Goal: Task Accomplishment & Management: Manage account settings

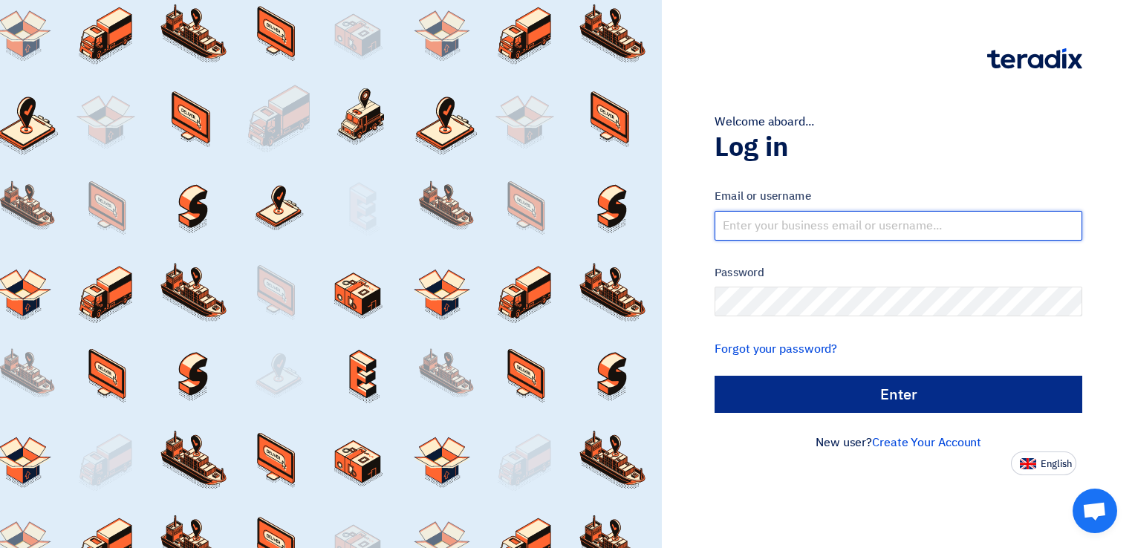
type input "[EMAIL_ADDRESS][PERSON_NAME][DOMAIN_NAME]"
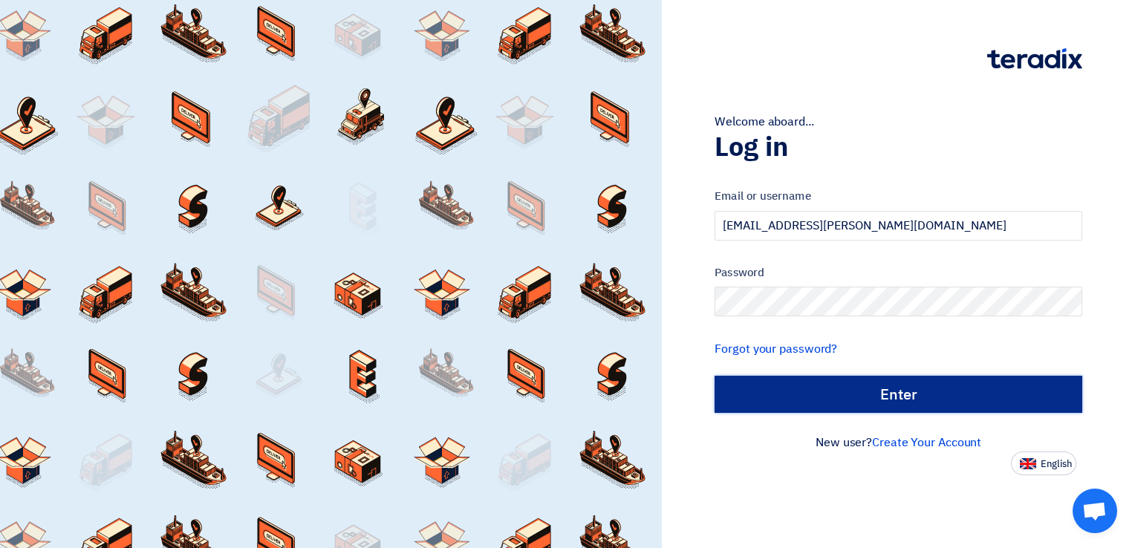
click at [930, 387] on input "الدخول" at bounding box center [898, 394] width 368 height 37
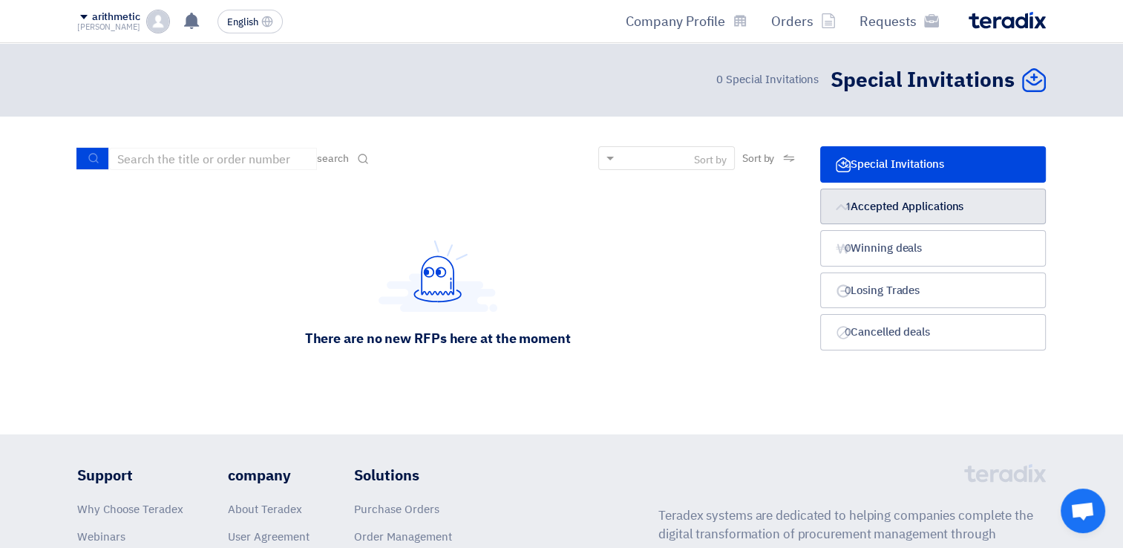
click at [924, 214] on font "Accepted Applications" at bounding box center [907, 206] width 113 height 16
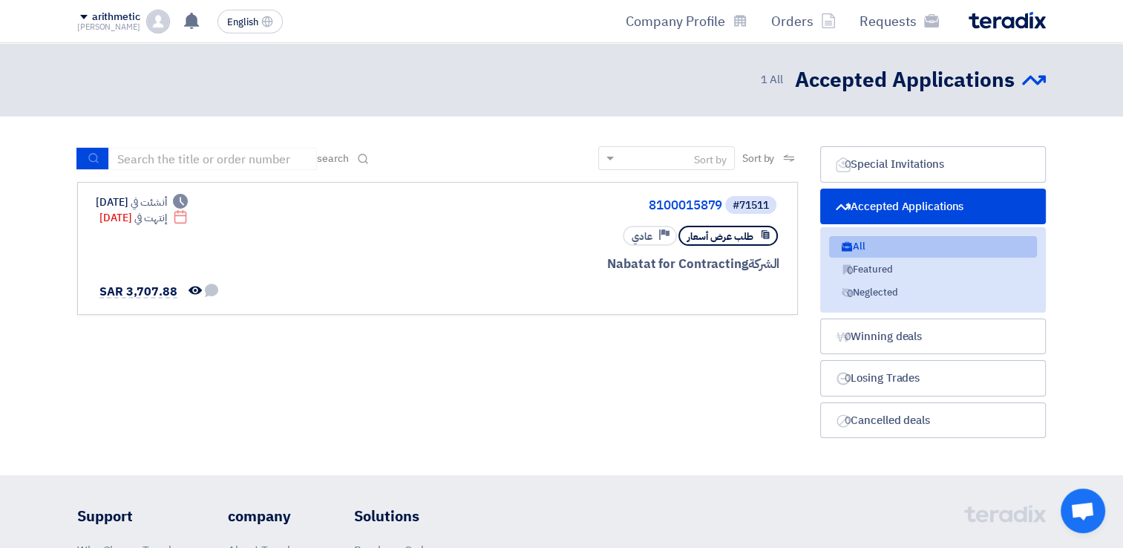
click at [852, 245] on span "1" at bounding box center [850, 249] width 18 height 16
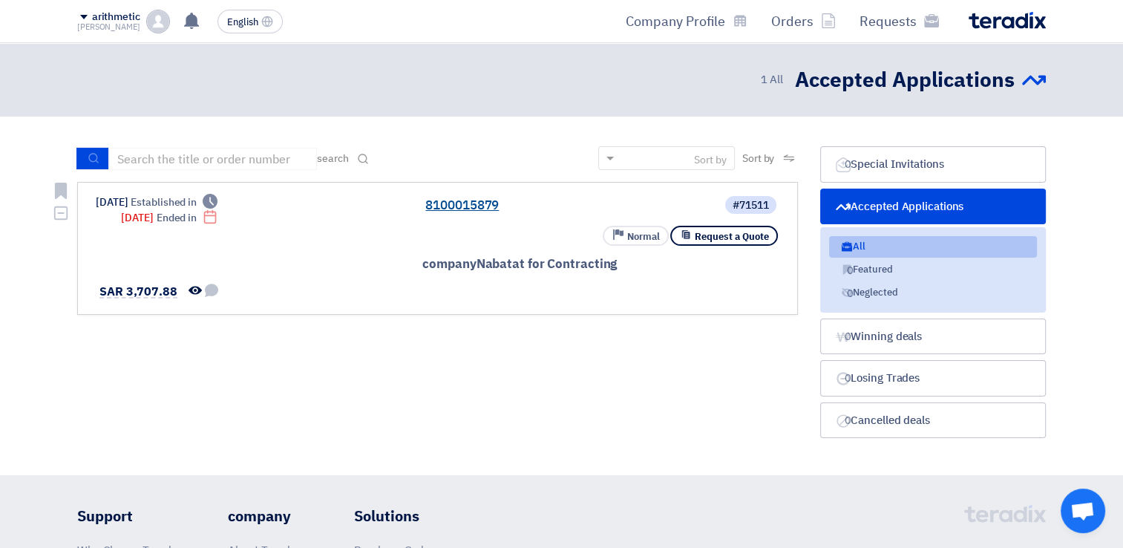
click at [445, 203] on link "8100015879" at bounding box center [573, 205] width 297 height 13
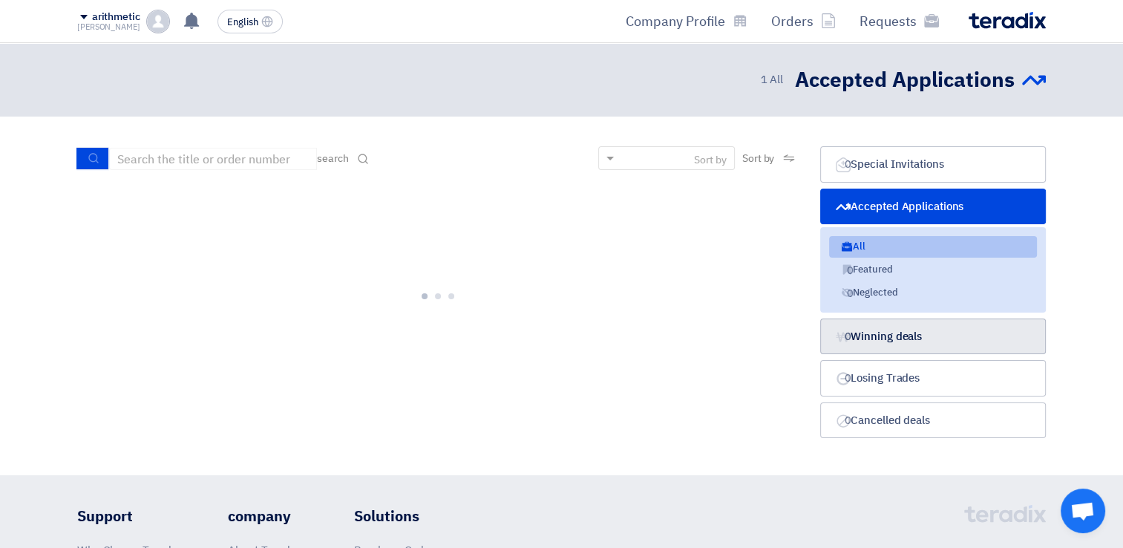
click at [891, 338] on font "Winning deals" at bounding box center [886, 336] width 71 height 16
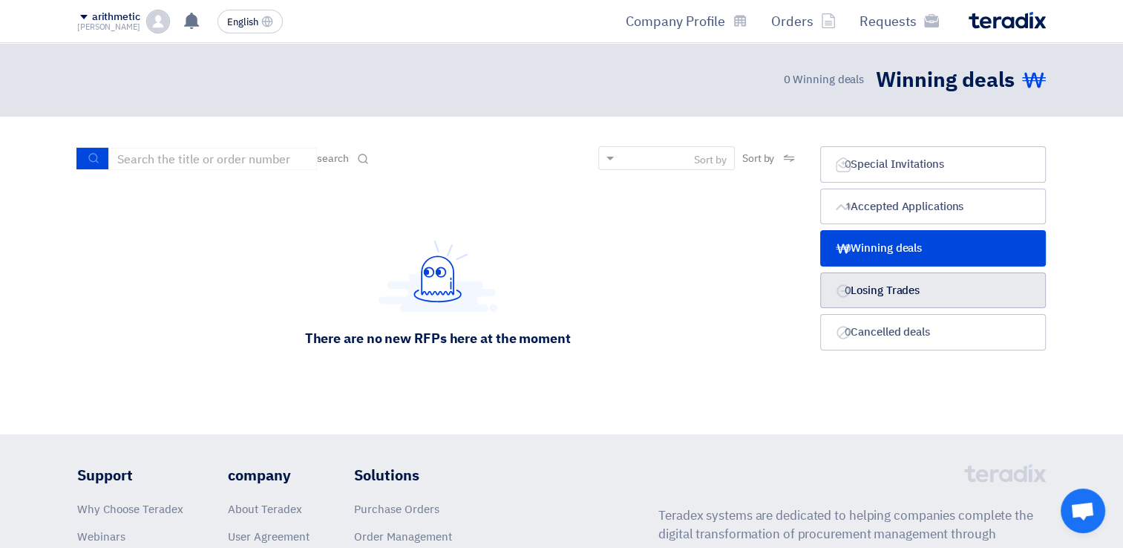
click at [884, 293] on font "Losing Trades" at bounding box center [885, 290] width 69 height 16
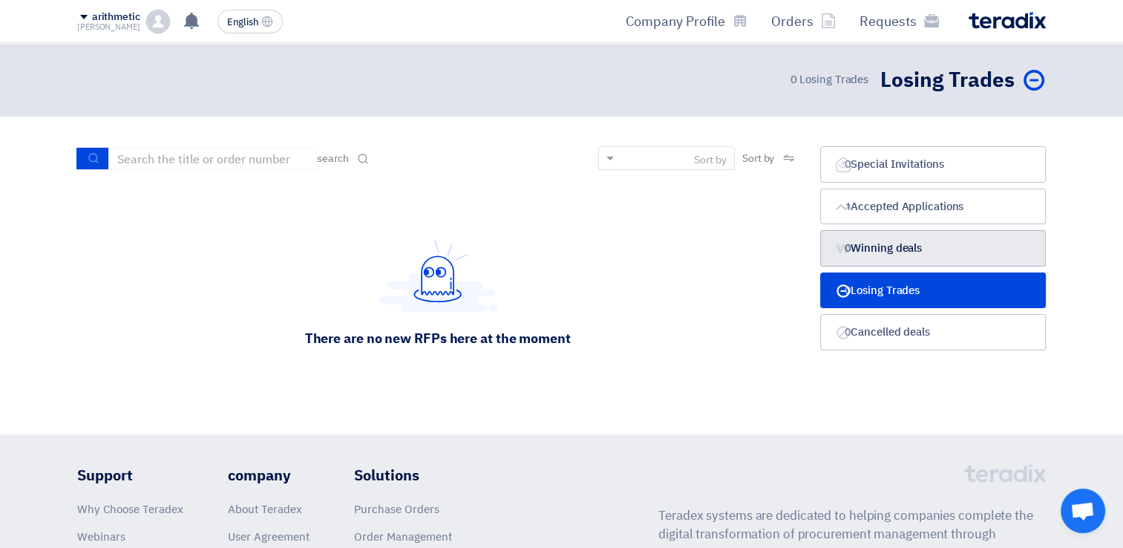
click at [891, 255] on font "Winning deals" at bounding box center [886, 248] width 71 height 16
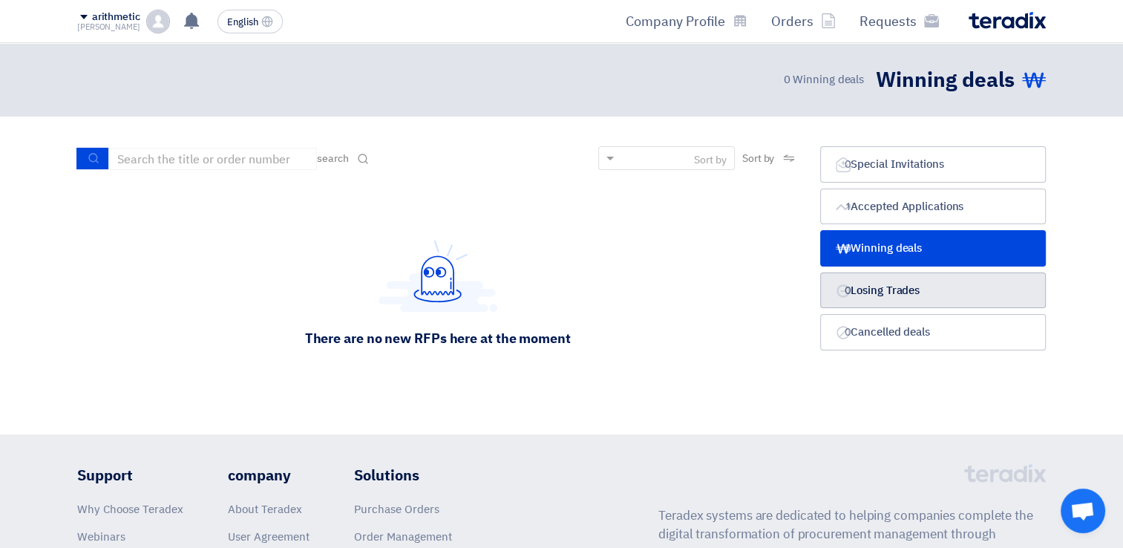
click at [891, 287] on font "Losing Trades" at bounding box center [885, 290] width 69 height 16
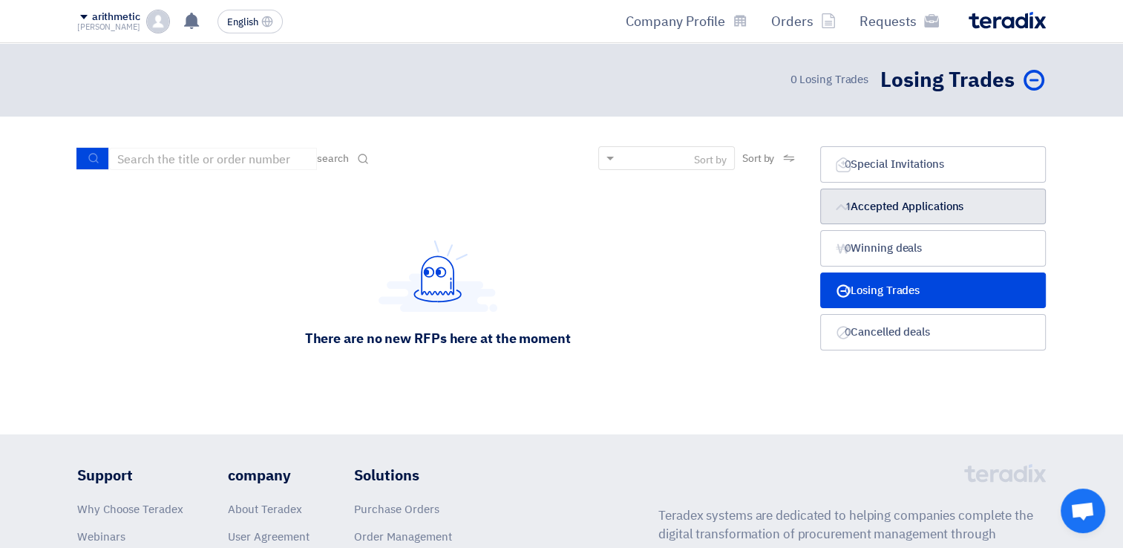
click at [927, 204] on font "Accepted Applications" at bounding box center [907, 206] width 113 height 16
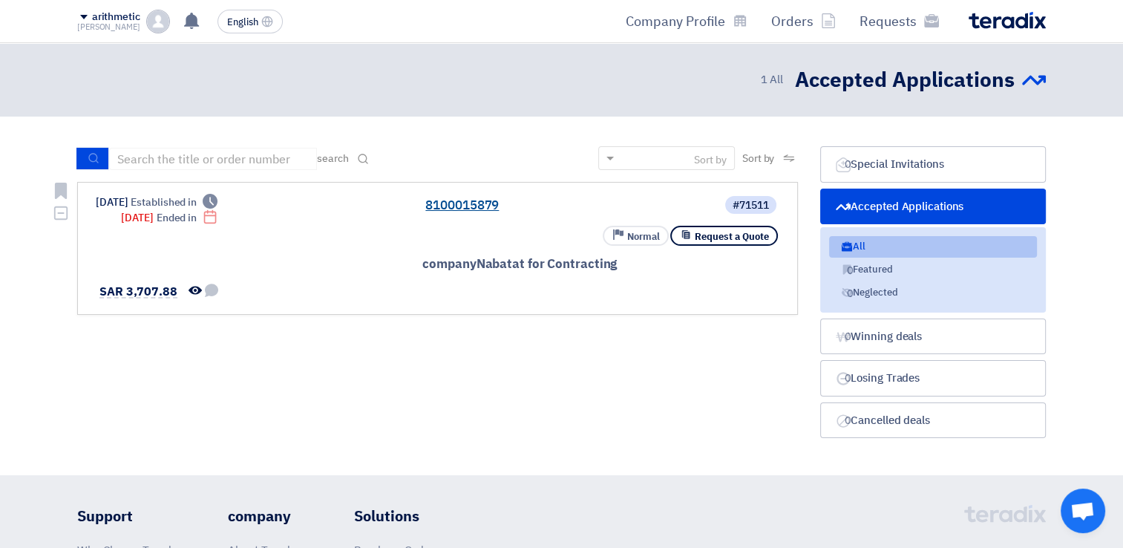
click at [472, 206] on link "8100015879" at bounding box center [573, 205] width 297 height 13
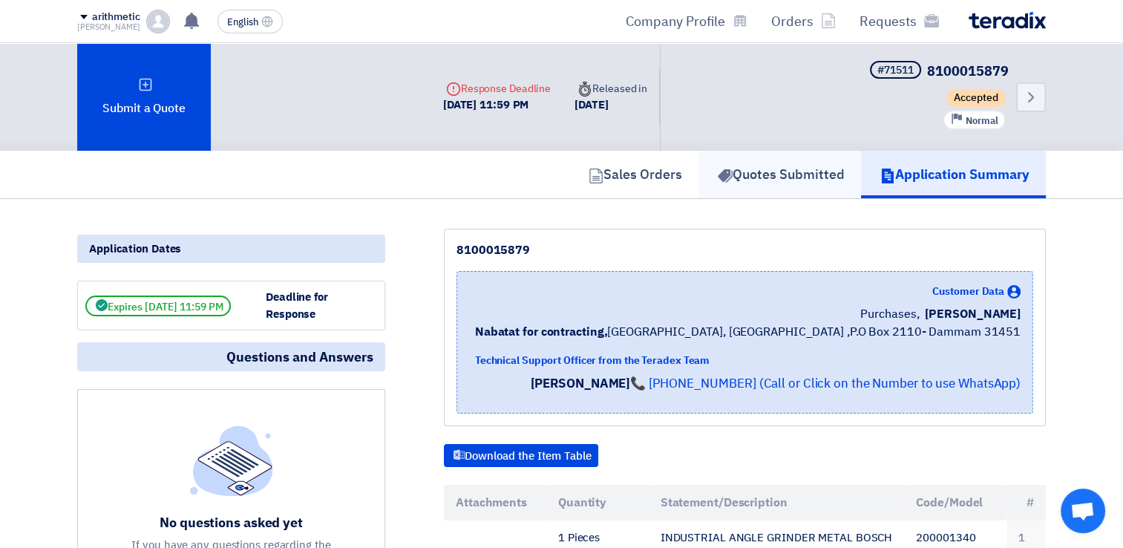
click at [783, 178] on font "Quotes Submitted" at bounding box center [789, 174] width 112 height 20
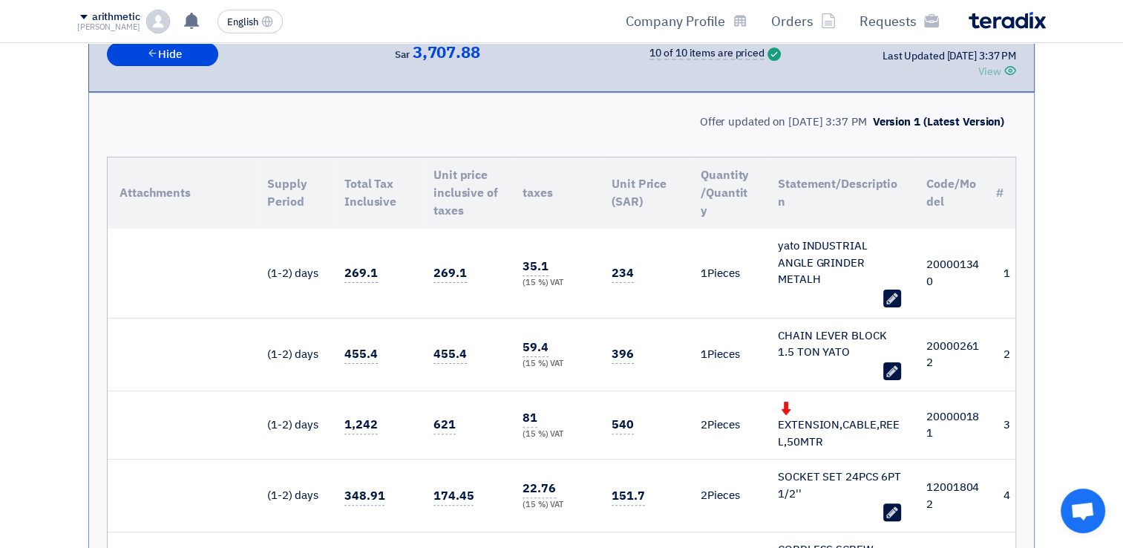
scroll to position [74, 0]
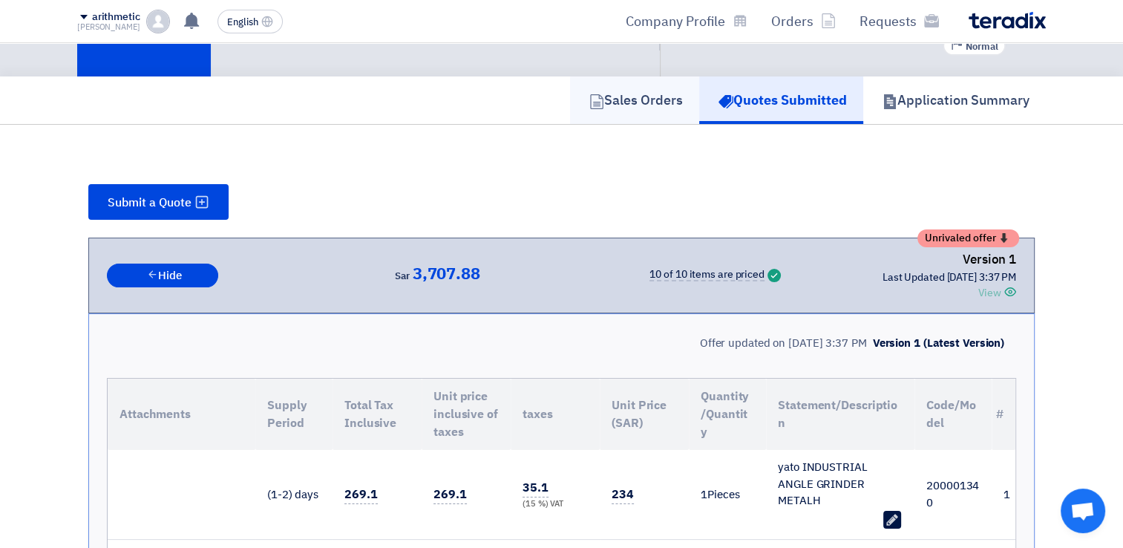
click at [636, 97] on font "Sales Orders" at bounding box center [643, 100] width 79 height 20
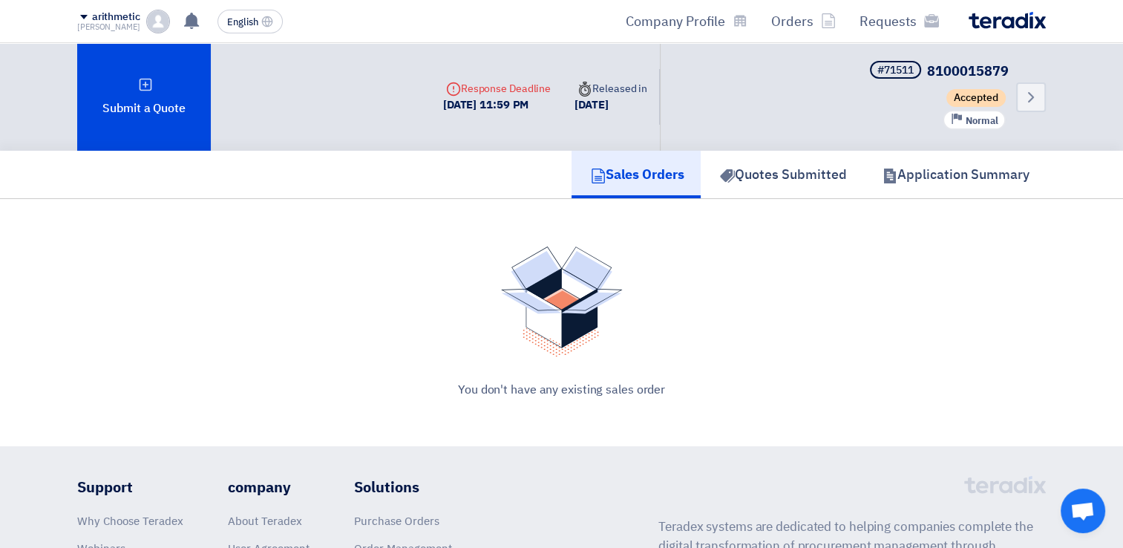
click at [84, 16] on div "arithmetic" at bounding box center [108, 17] width 63 height 13
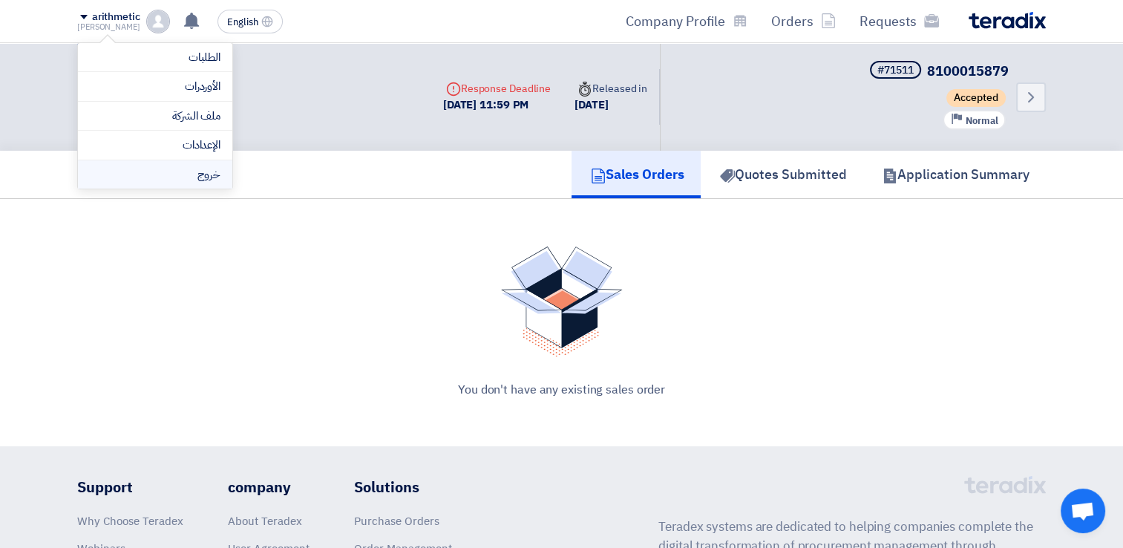
click at [198, 170] on li "خروج" at bounding box center [155, 174] width 154 height 29
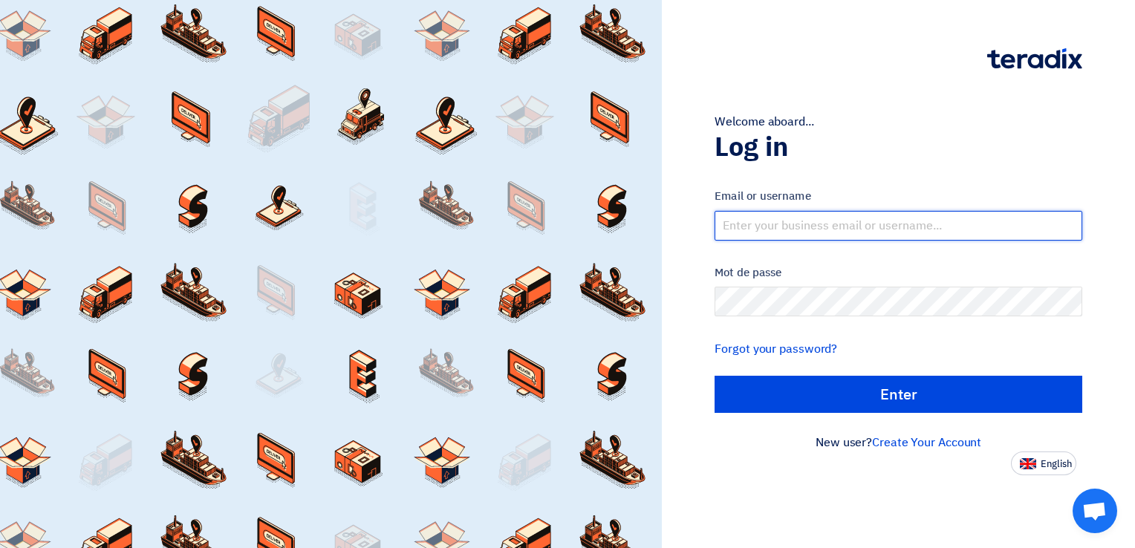
type input "[EMAIL_ADDRESS][PERSON_NAME][DOMAIN_NAME]"
